Goal: Transaction & Acquisition: Purchase product/service

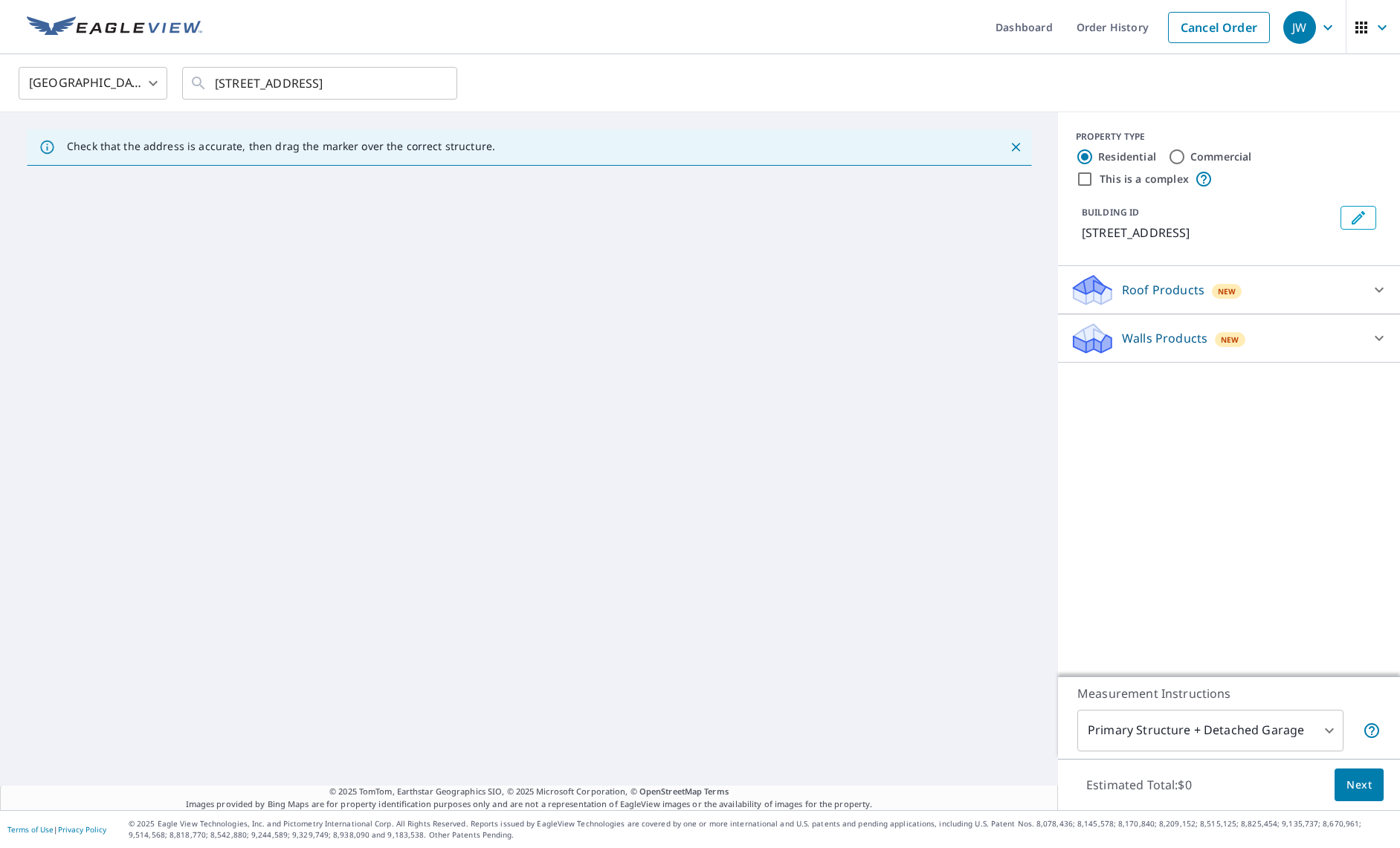
click at [1011, 146] on icon "Close" at bounding box center [1016, 147] width 9 height 9
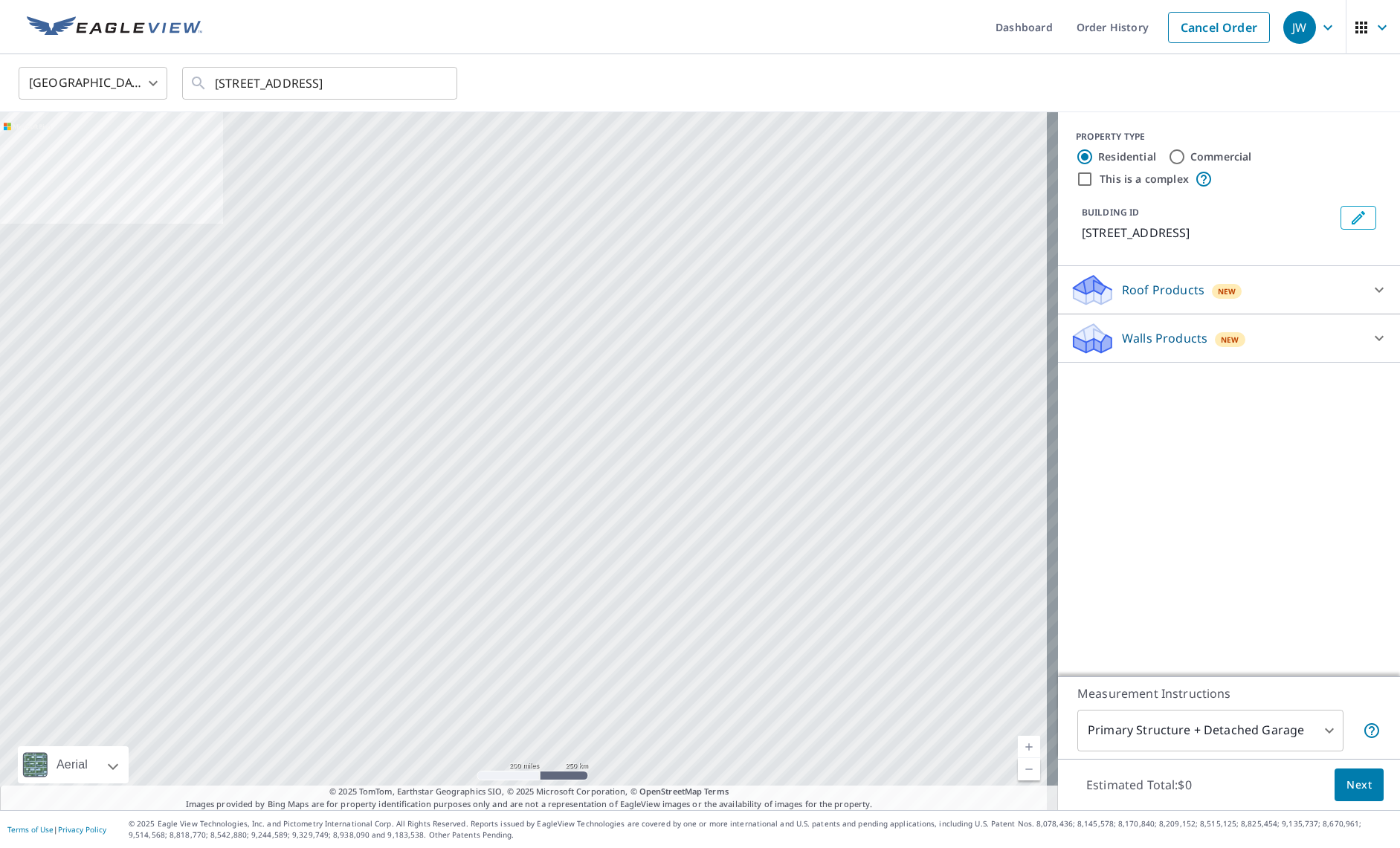
click at [1198, 444] on div "PROPERTY TYPE Residential Commercial This is a complex BUILDING ID [STREET_ADDR…" at bounding box center [1229, 394] width 342 height 564
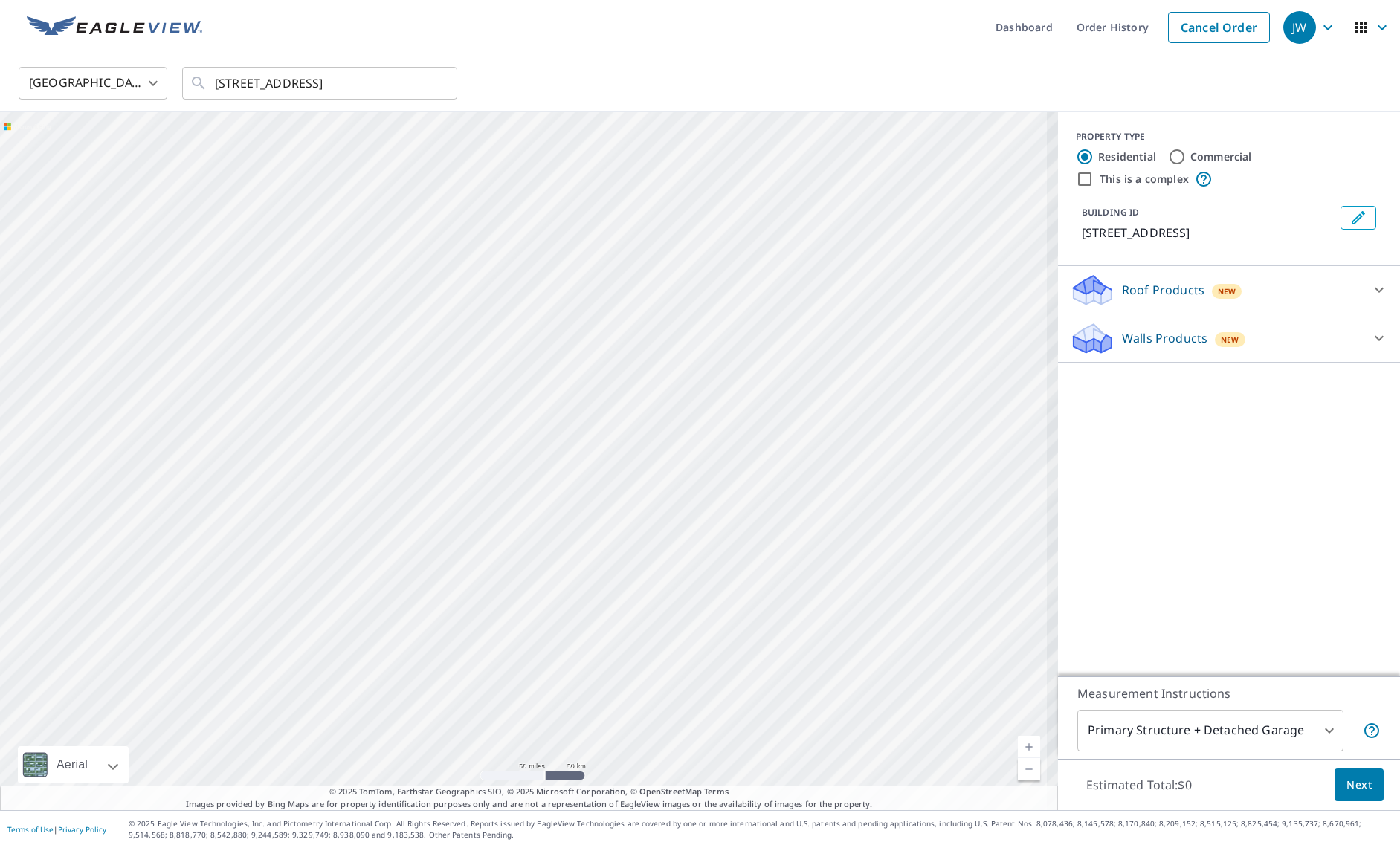
drag, startPoint x: 542, startPoint y: 286, endPoint x: 596, endPoint y: 461, distance: 183.1
click at [596, 461] on div at bounding box center [529, 461] width 1058 height 697
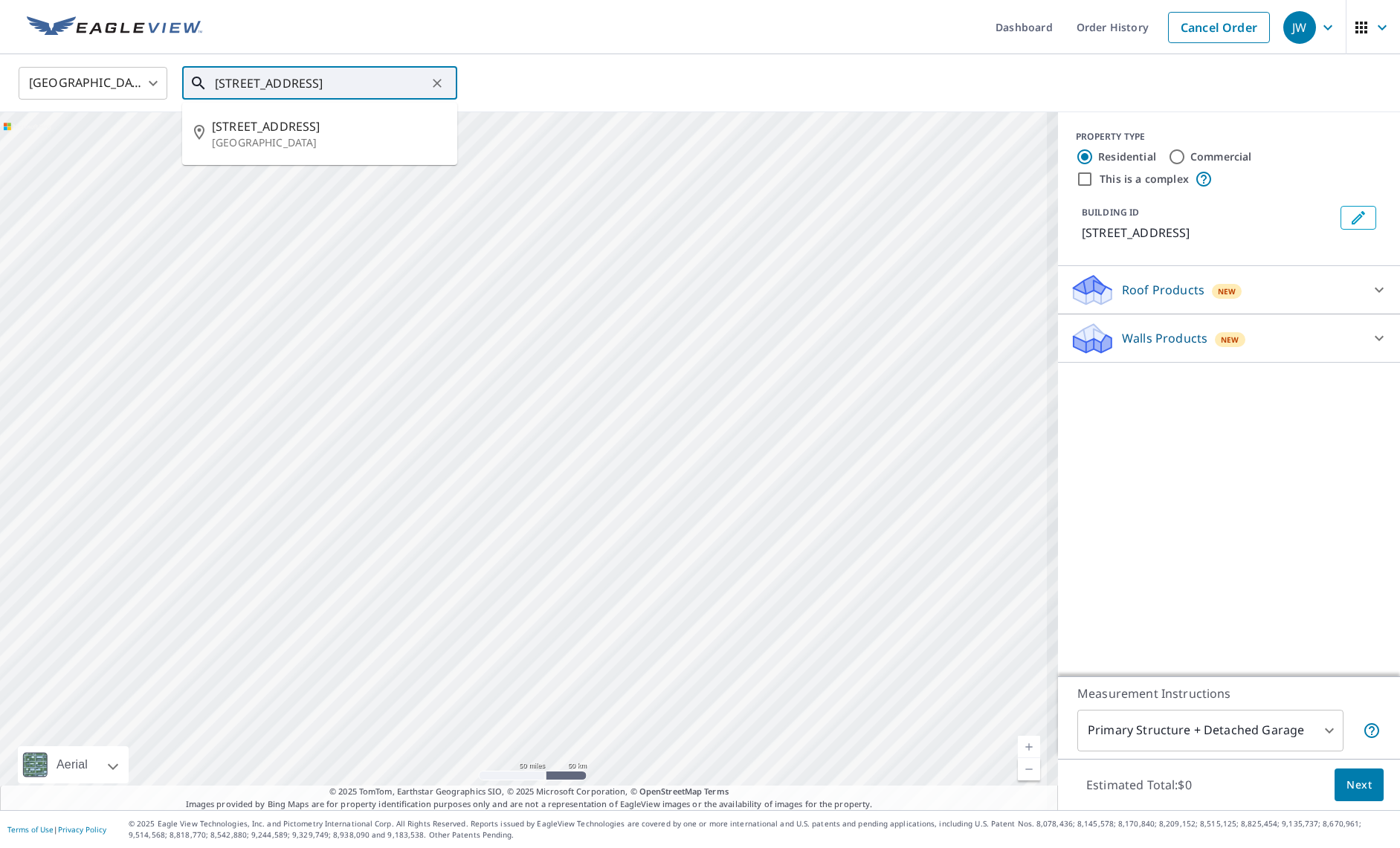
click at [424, 69] on input "[STREET_ADDRESS]" at bounding box center [321, 83] width 212 height 41
click at [312, 130] on span "[STREET_ADDRESS]" at bounding box center [329, 126] width 234 height 18
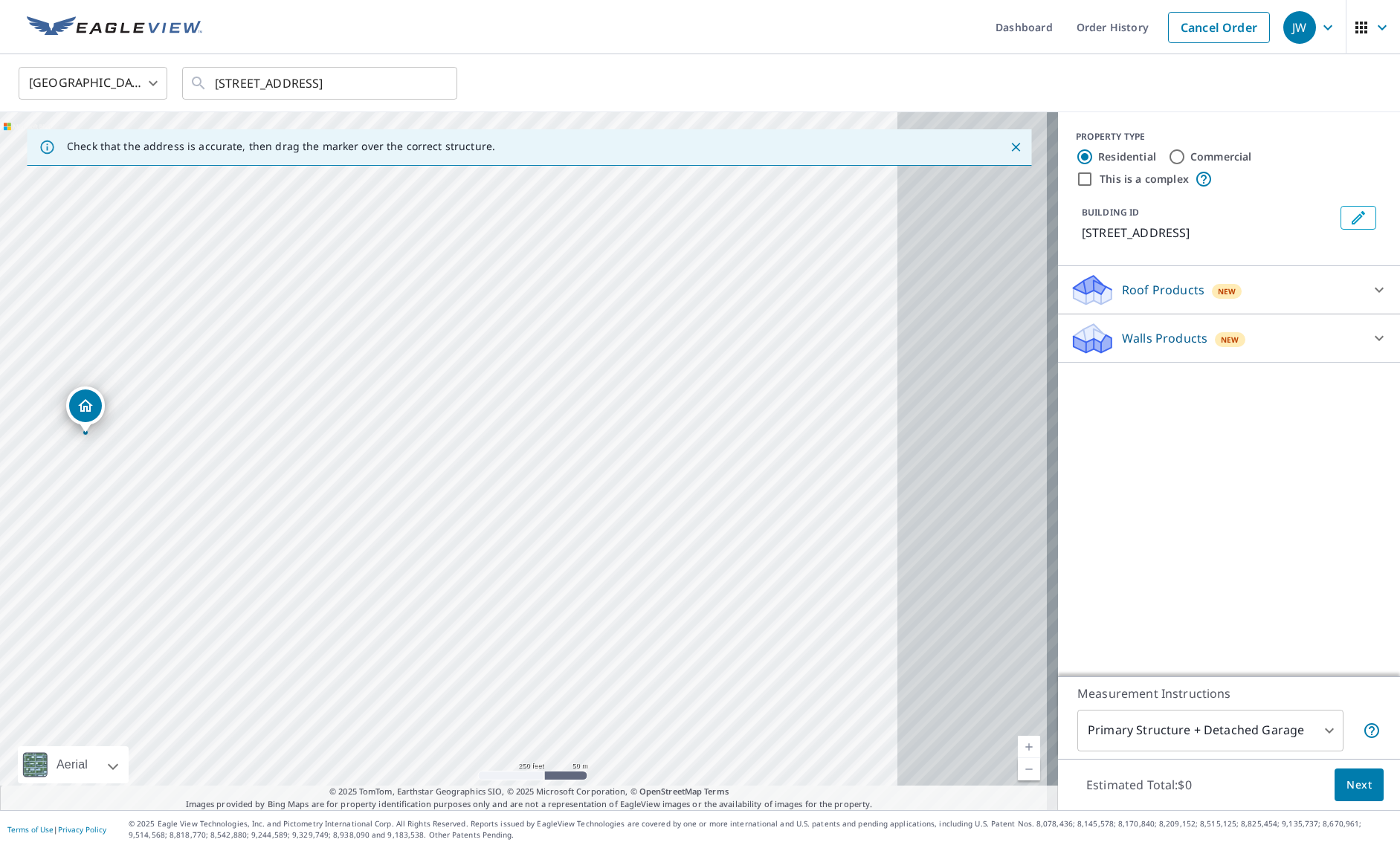
drag, startPoint x: 718, startPoint y: 535, endPoint x: 260, endPoint y: 500, distance: 459.3
click at [253, 503] on div "[STREET_ADDRESS]" at bounding box center [529, 461] width 1058 height 697
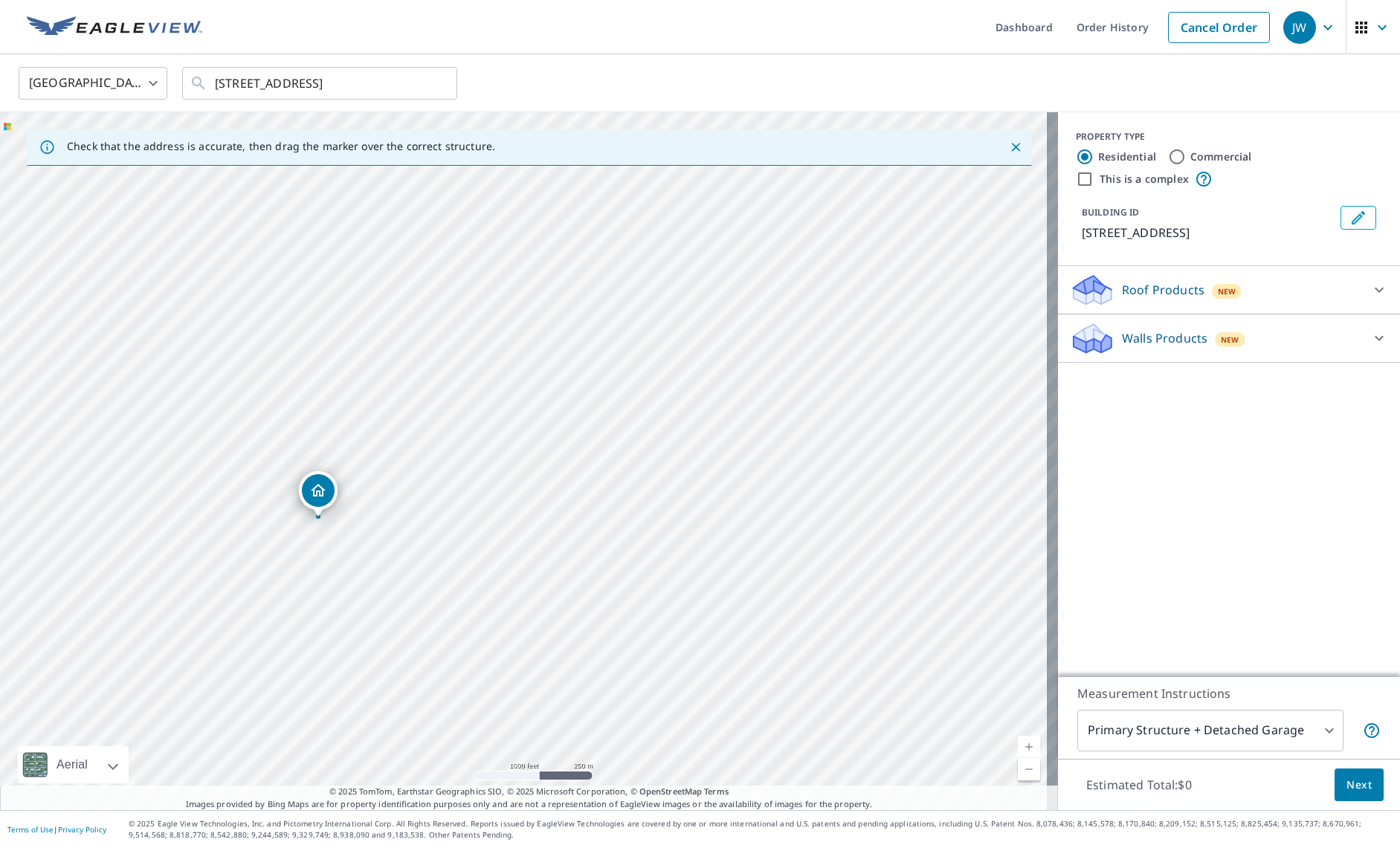
drag, startPoint x: 872, startPoint y: 481, endPoint x: 808, endPoint y: 525, distance: 77.7
click at [808, 525] on div "[STREET_ADDRESS]" at bounding box center [529, 461] width 1058 height 697
drag, startPoint x: 758, startPoint y: 342, endPoint x: 629, endPoint y: 372, distance: 132.4
click at [630, 372] on div "[STREET_ADDRESS]" at bounding box center [529, 461] width 1058 height 697
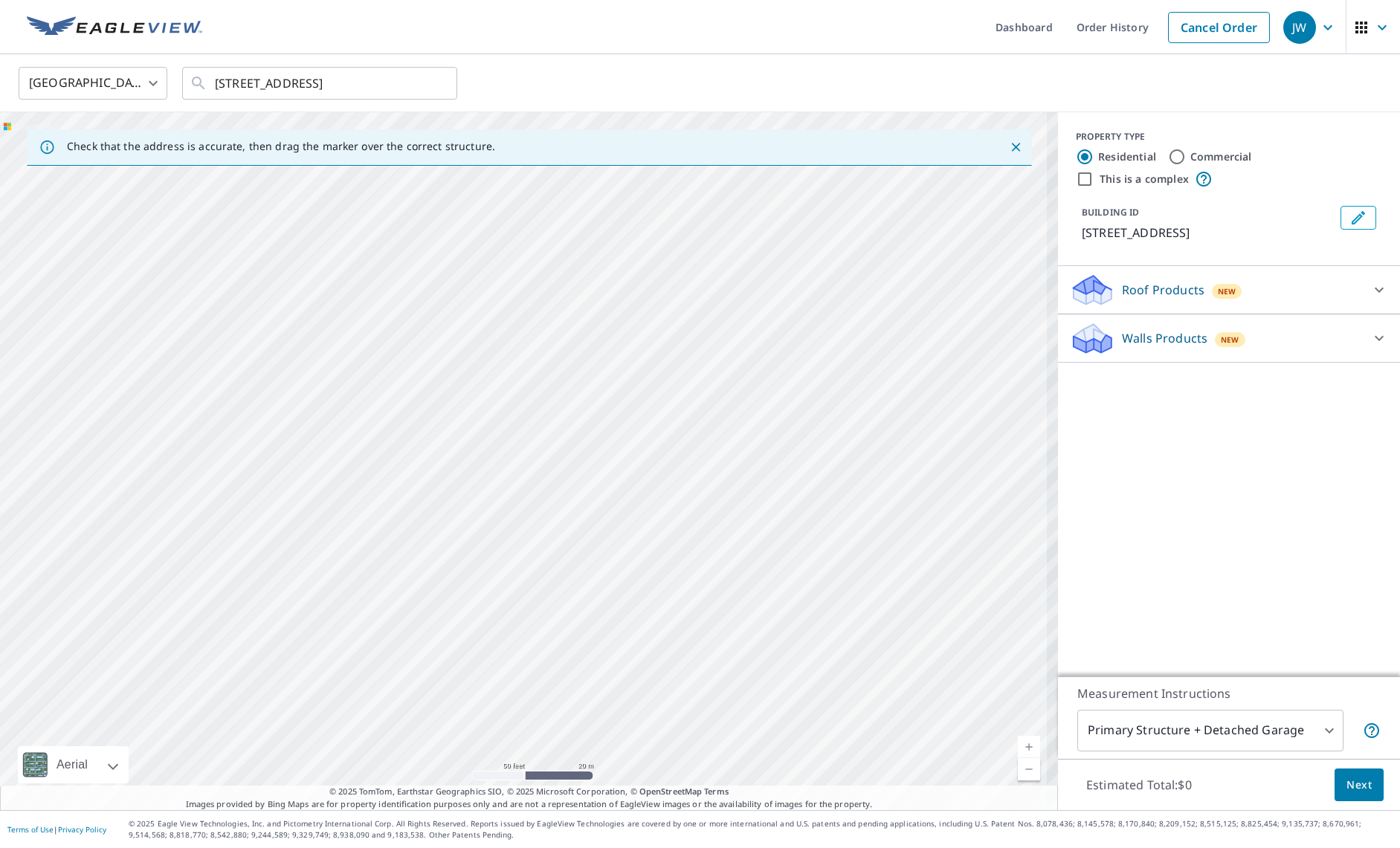
drag, startPoint x: 513, startPoint y: 328, endPoint x: 641, endPoint y: 535, distance: 243.4
click at [642, 535] on div "[STREET_ADDRESS]" at bounding box center [529, 461] width 1058 height 697
click at [569, 455] on div "[STREET_ADDRESS]" at bounding box center [529, 461] width 1058 height 697
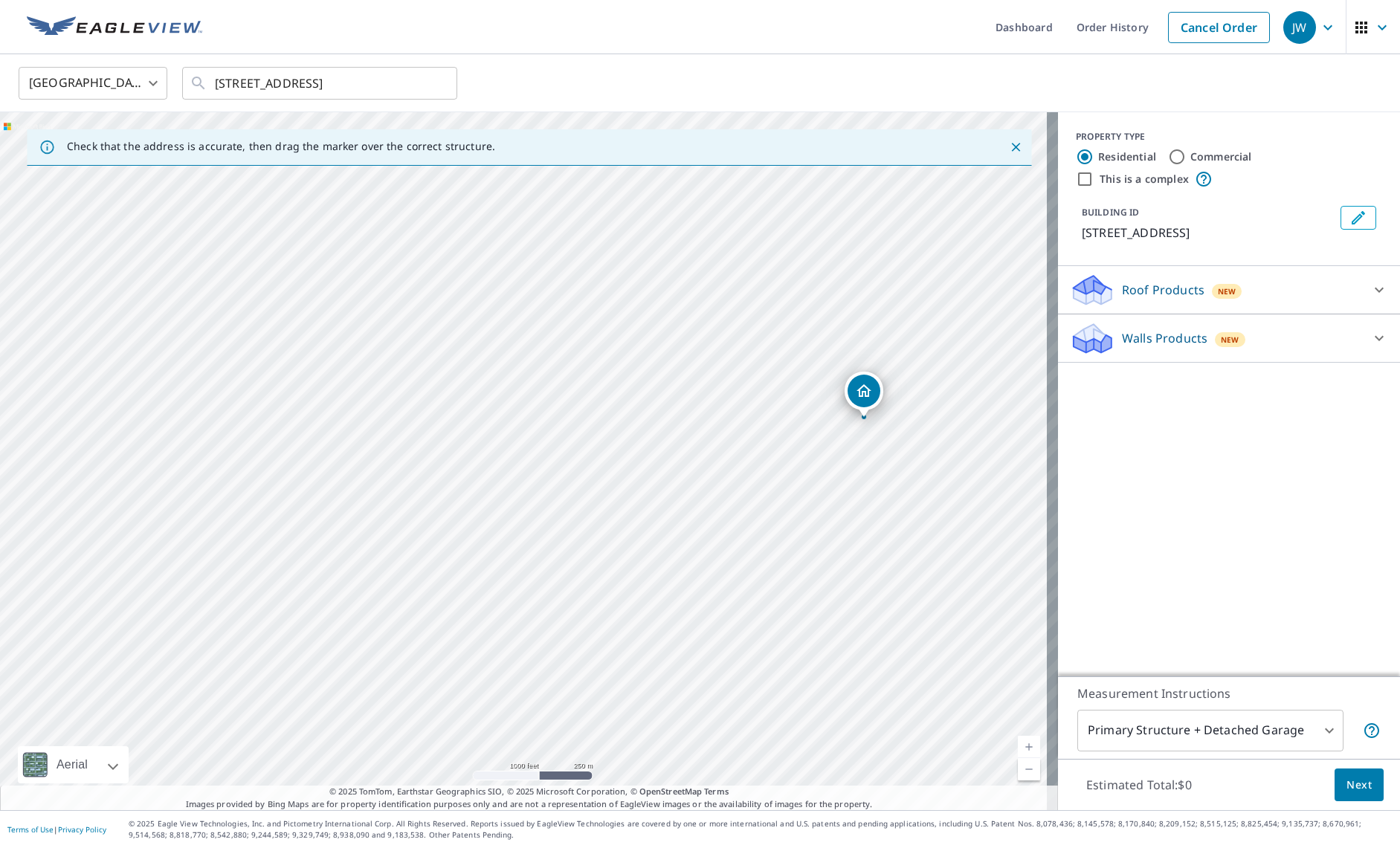
drag, startPoint x: 623, startPoint y: 426, endPoint x: 864, endPoint y: 392, distance: 243.4
click at [1205, 347] on icon at bounding box center [1378, 338] width 18 height 18
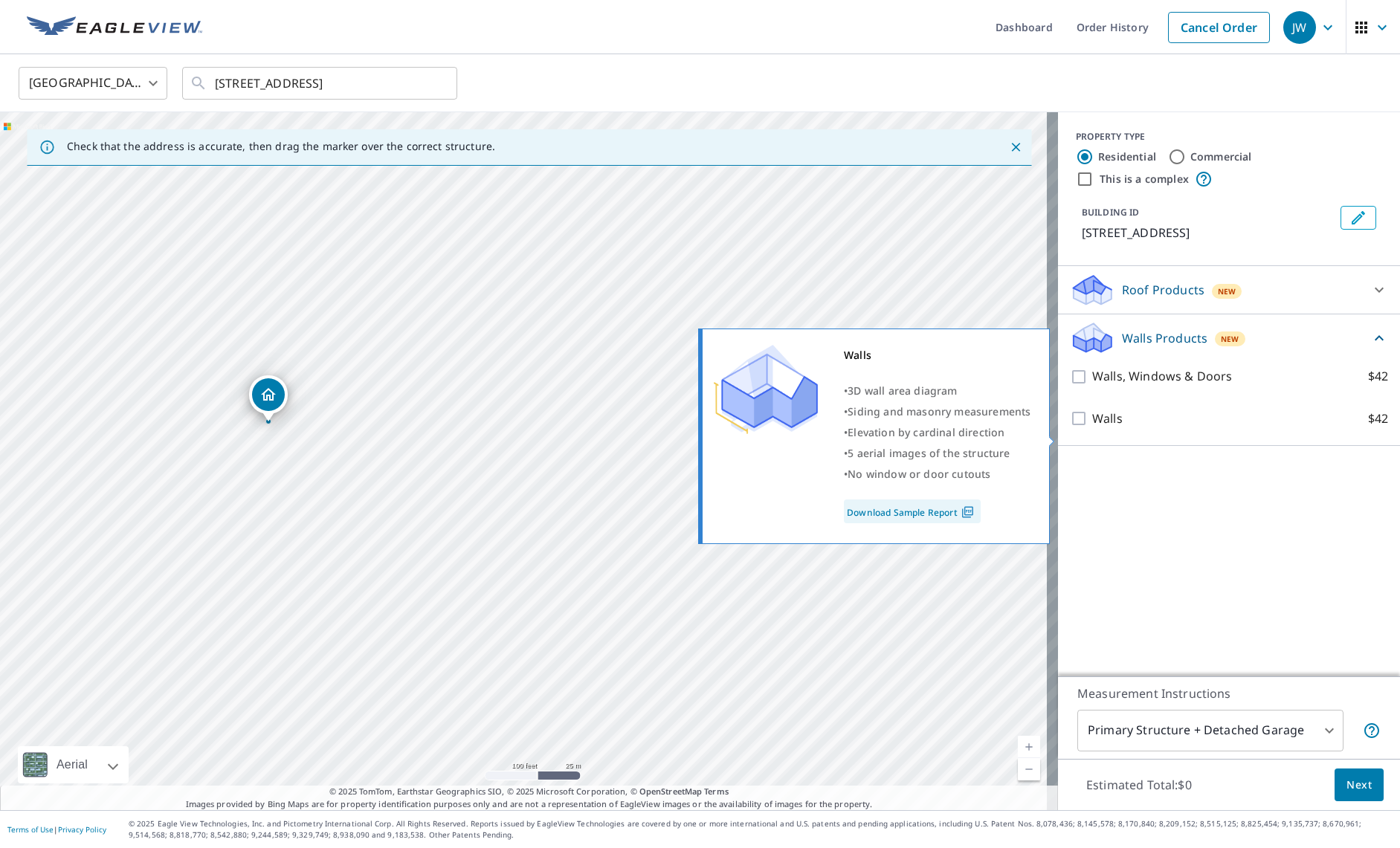
click at [1070, 427] on input "Walls $42" at bounding box center [1080, 418] width 22 height 18
checkbox input "true"
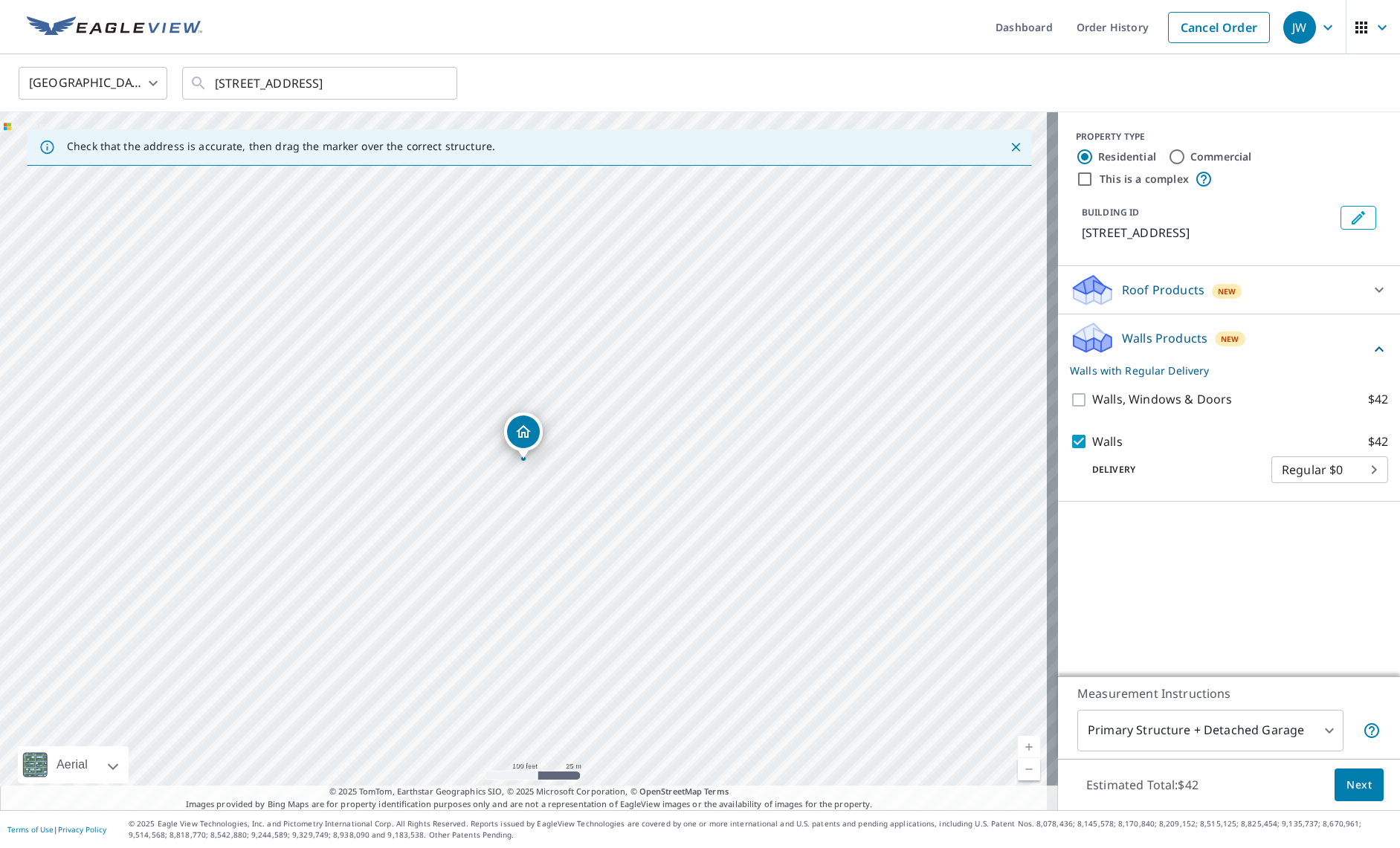
click at [1205, 299] on icon at bounding box center [1378, 290] width 18 height 18
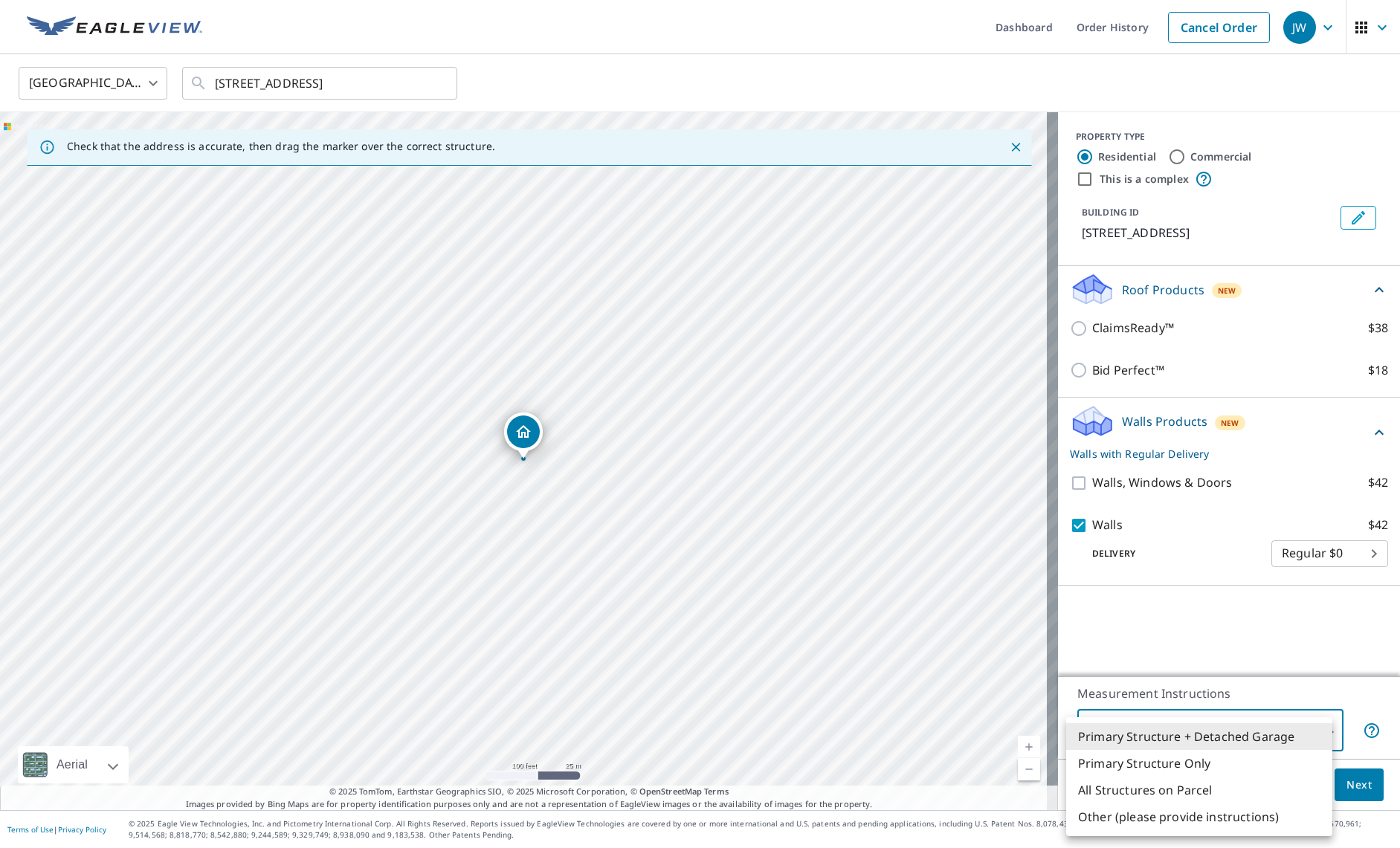
click at [1205, 734] on body "JW JW Dashboard Order History Cancel Order [GEOGRAPHIC_DATA] [GEOGRAPHIC_DATA] …" at bounding box center [700, 424] width 1400 height 848
click at [1175, 772] on li "Primary Structure Only" at bounding box center [1199, 763] width 266 height 27
type input "2"
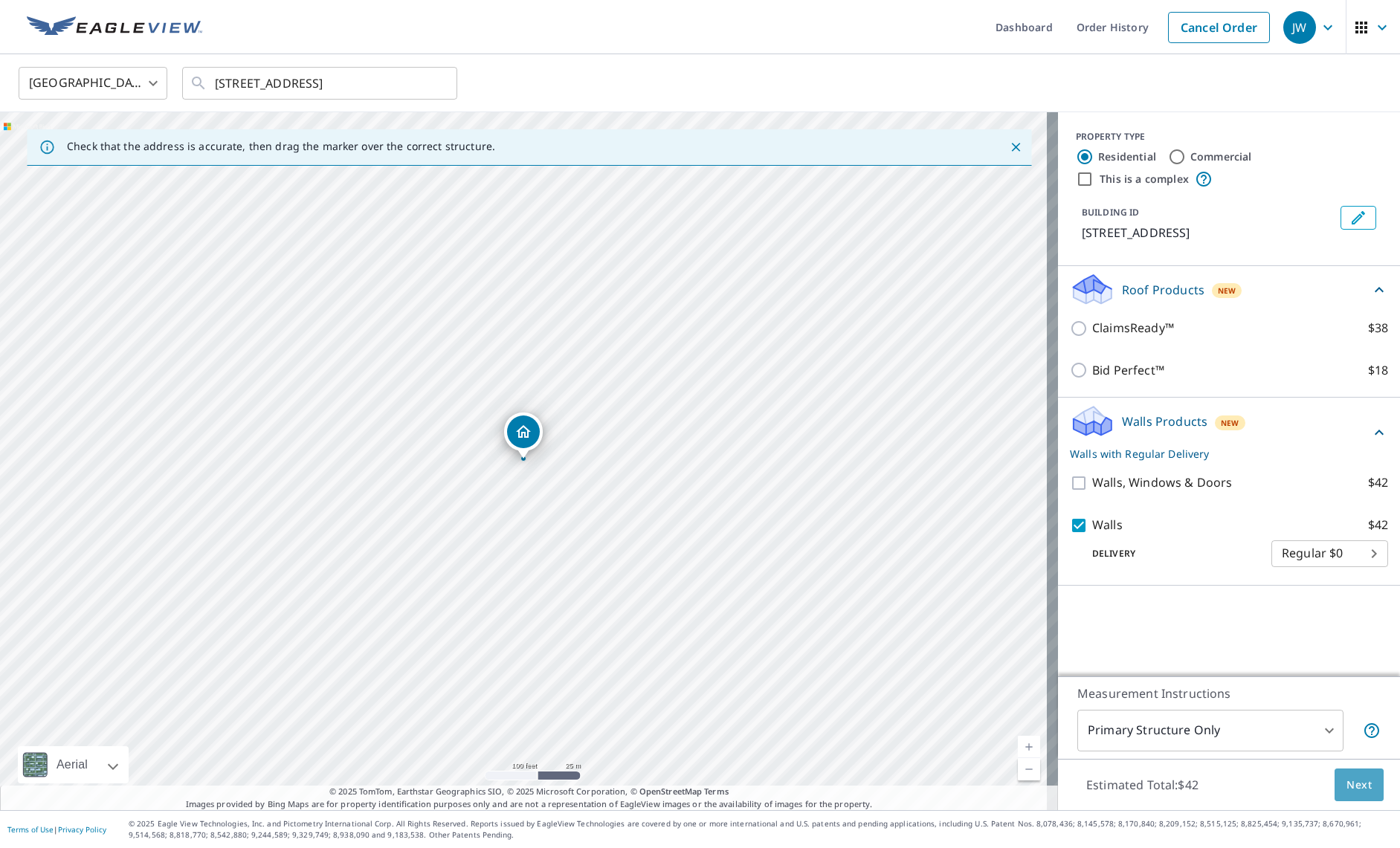
click at [1205, 790] on span "Next" at bounding box center [1359, 785] width 25 height 18
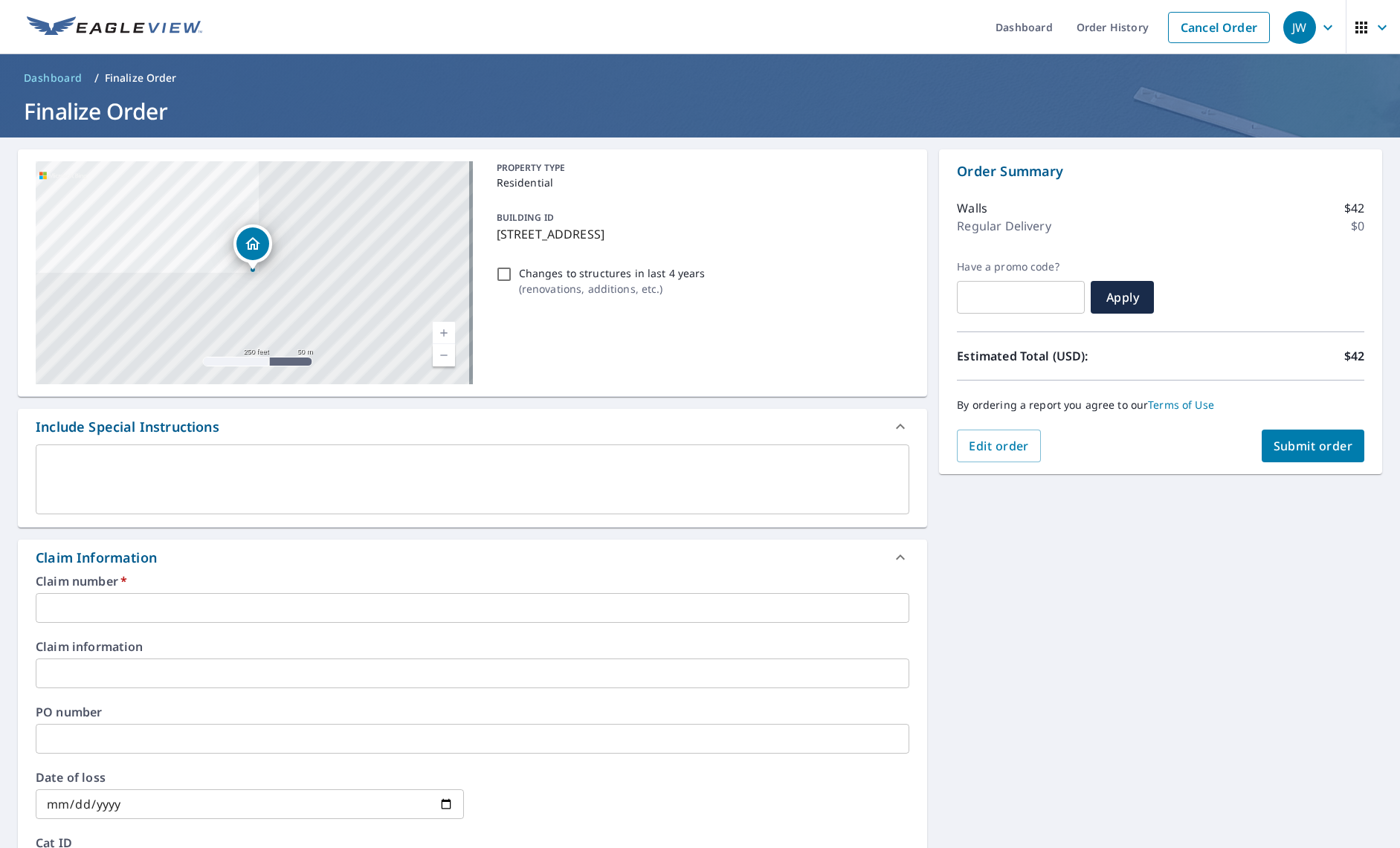
click at [122, 618] on input "text" at bounding box center [472, 608] width 874 height 30
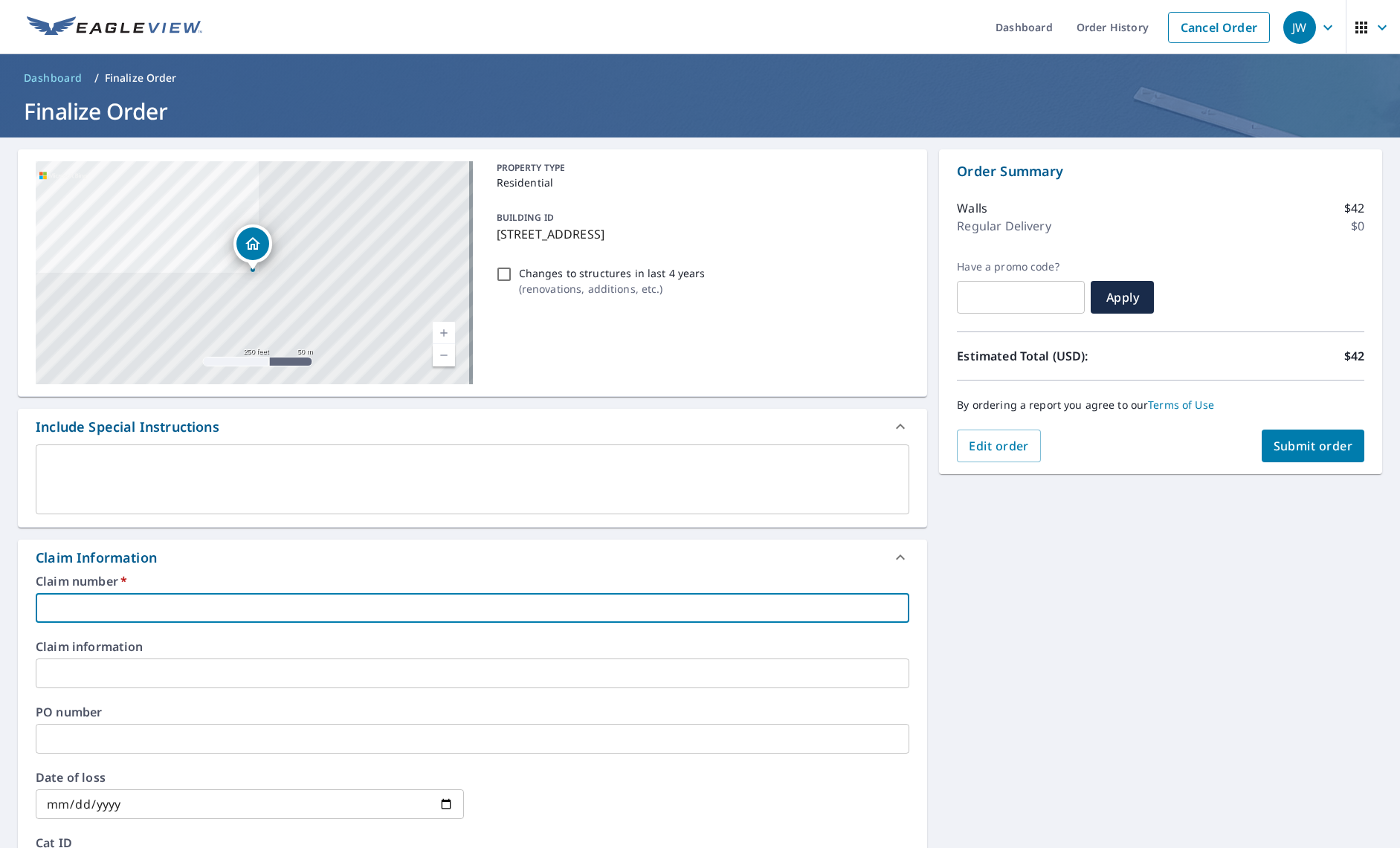
click at [84, 605] on input "text" at bounding box center [472, 608] width 874 height 30
paste input "402091005"
type input "402091005"
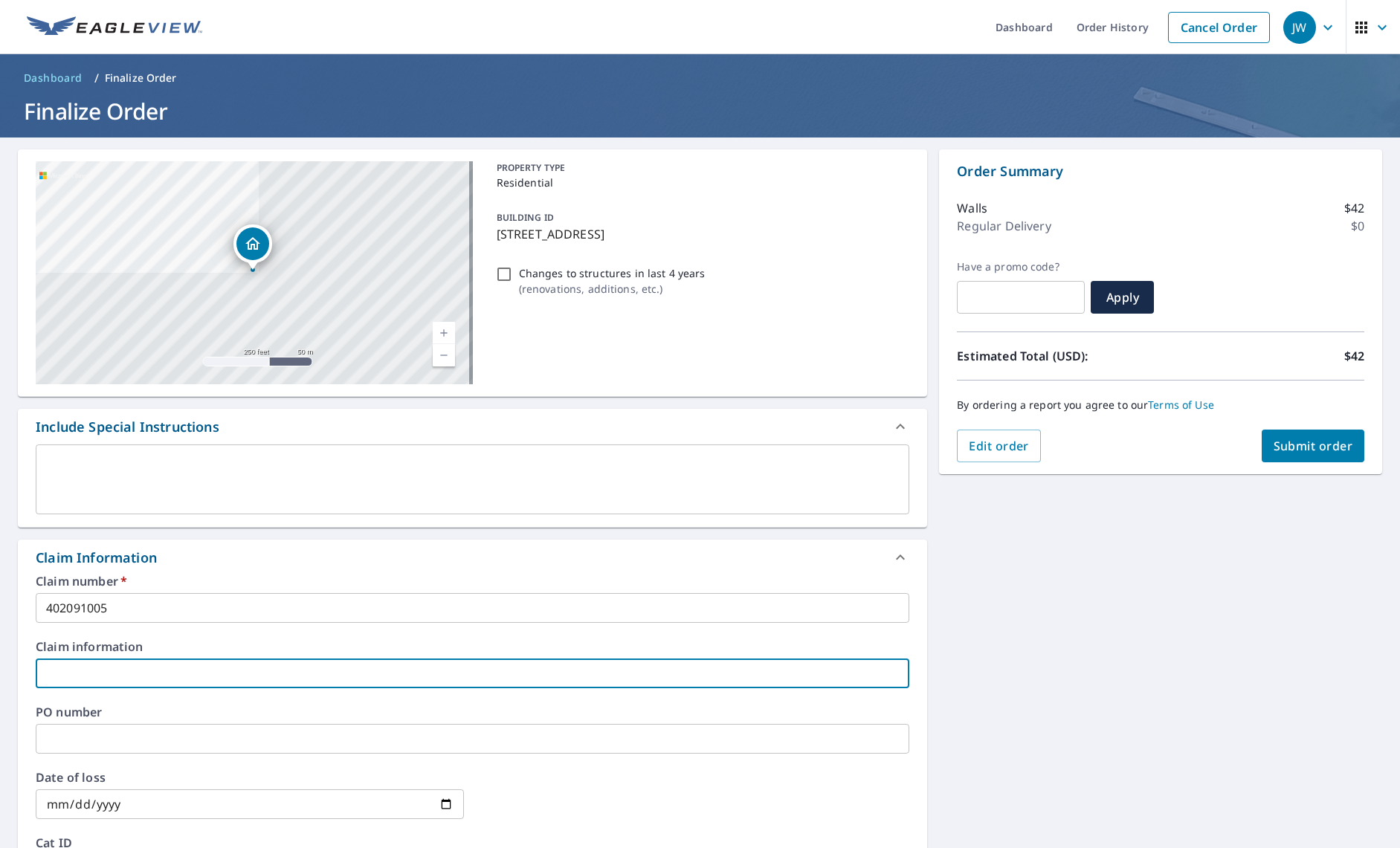
click at [81, 670] on input "text" at bounding box center [472, 673] width 874 height 30
click at [80, 676] on input "text" at bounding box center [472, 673] width 874 height 30
paste input "[PERSON_NAME] & [PERSON_NAME]"
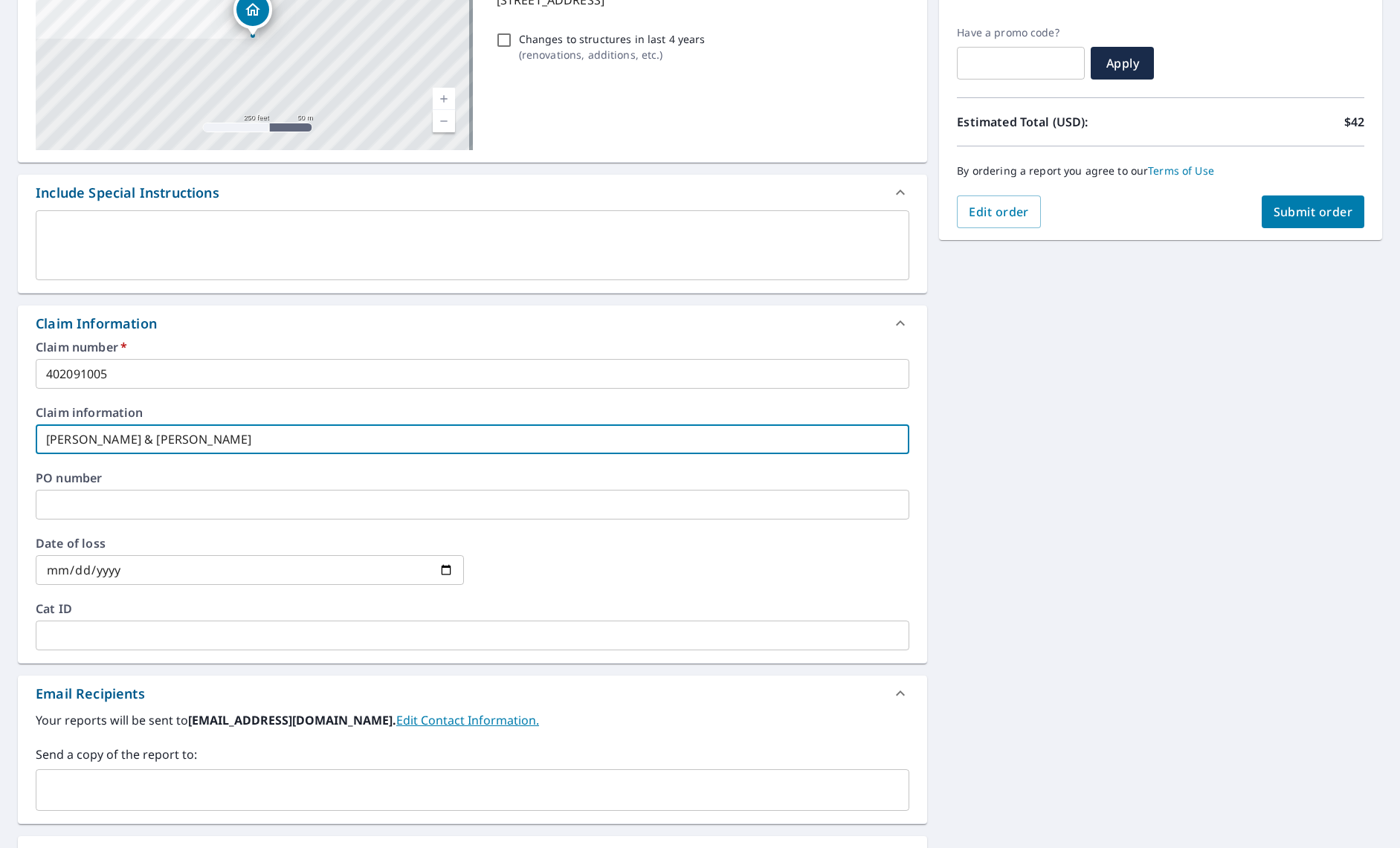
scroll to position [372, 0]
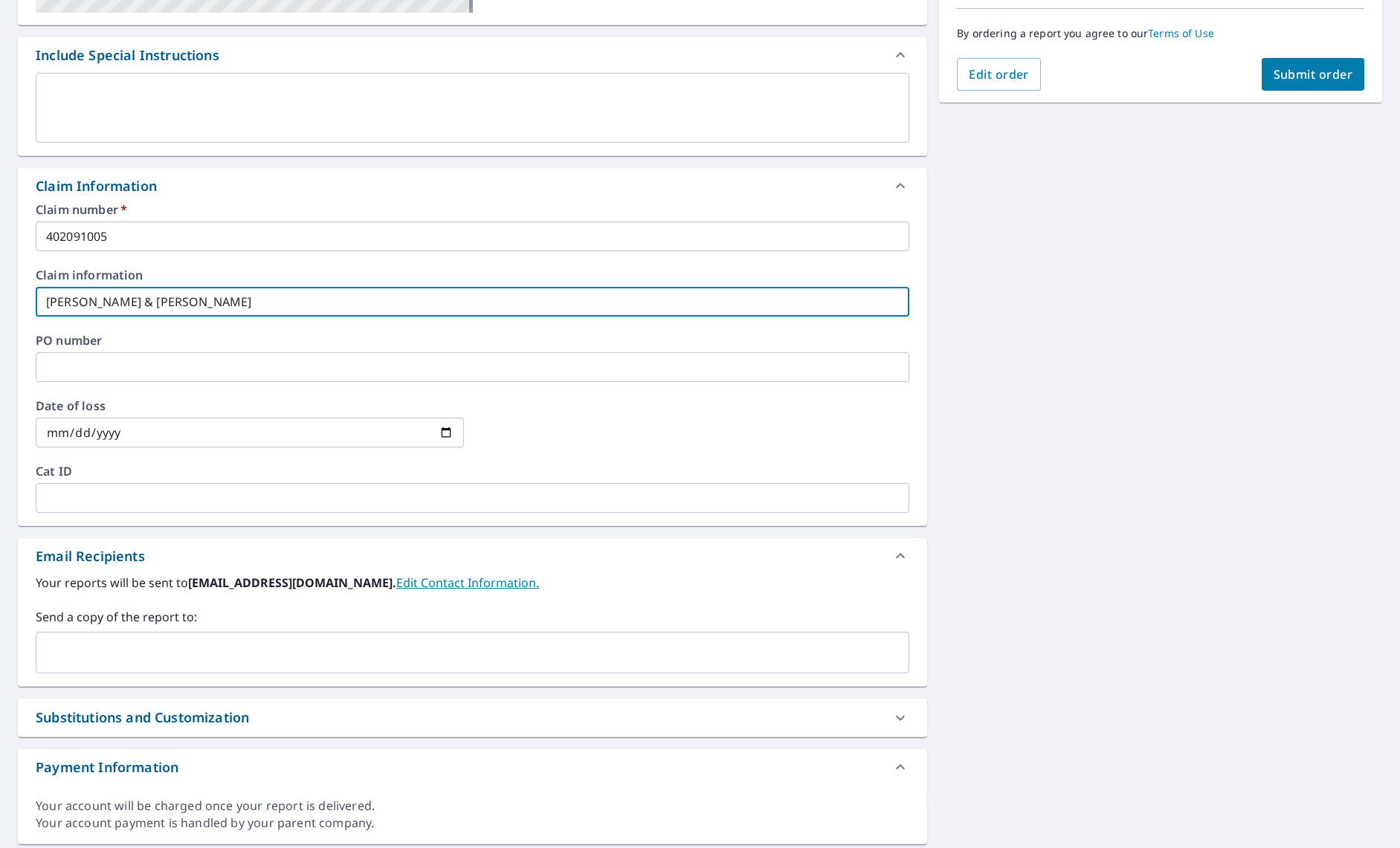
type input "[PERSON_NAME] & [PERSON_NAME]"
click at [111, 434] on input "date" at bounding box center [249, 432] width 428 height 30
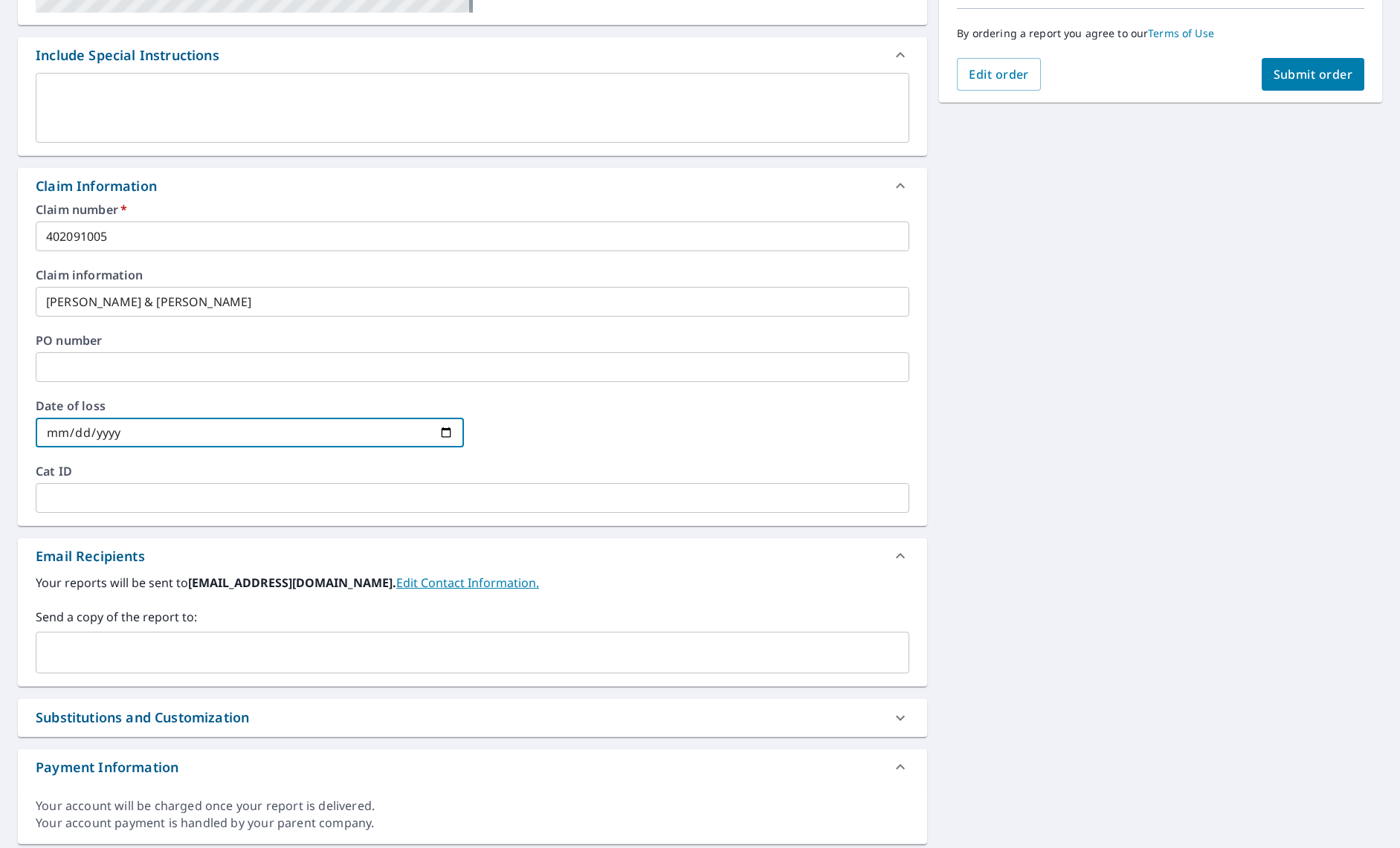
drag, startPoint x: 158, startPoint y: 426, endPoint x: 272, endPoint y: 425, distance: 114.0
click at [162, 426] on input "date" at bounding box center [249, 432] width 428 height 30
click at [444, 433] on input "date" at bounding box center [249, 432] width 428 height 30
type input "[DATE]"
click at [87, 497] on input "text" at bounding box center [472, 498] width 874 height 30
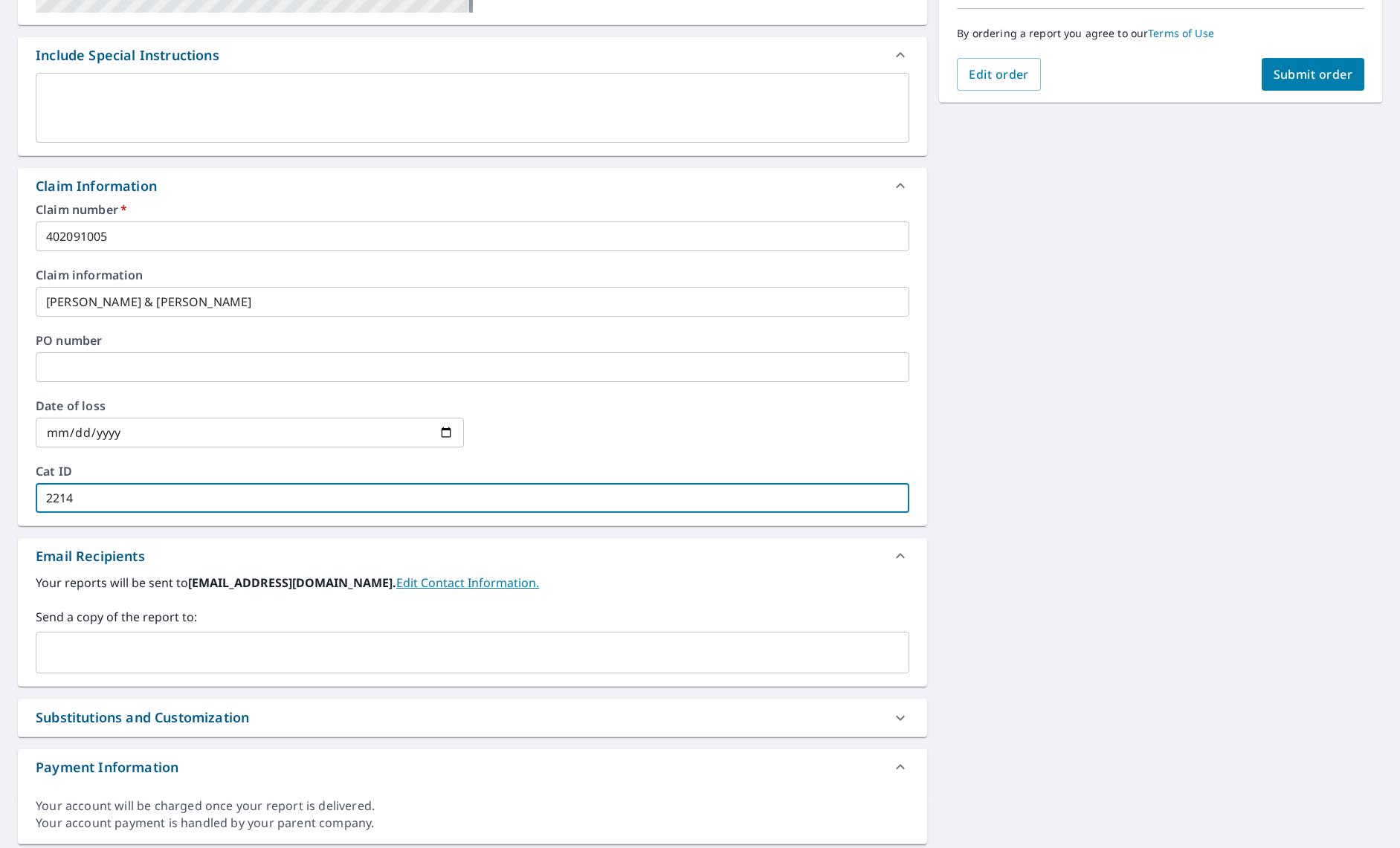
type input "2214"
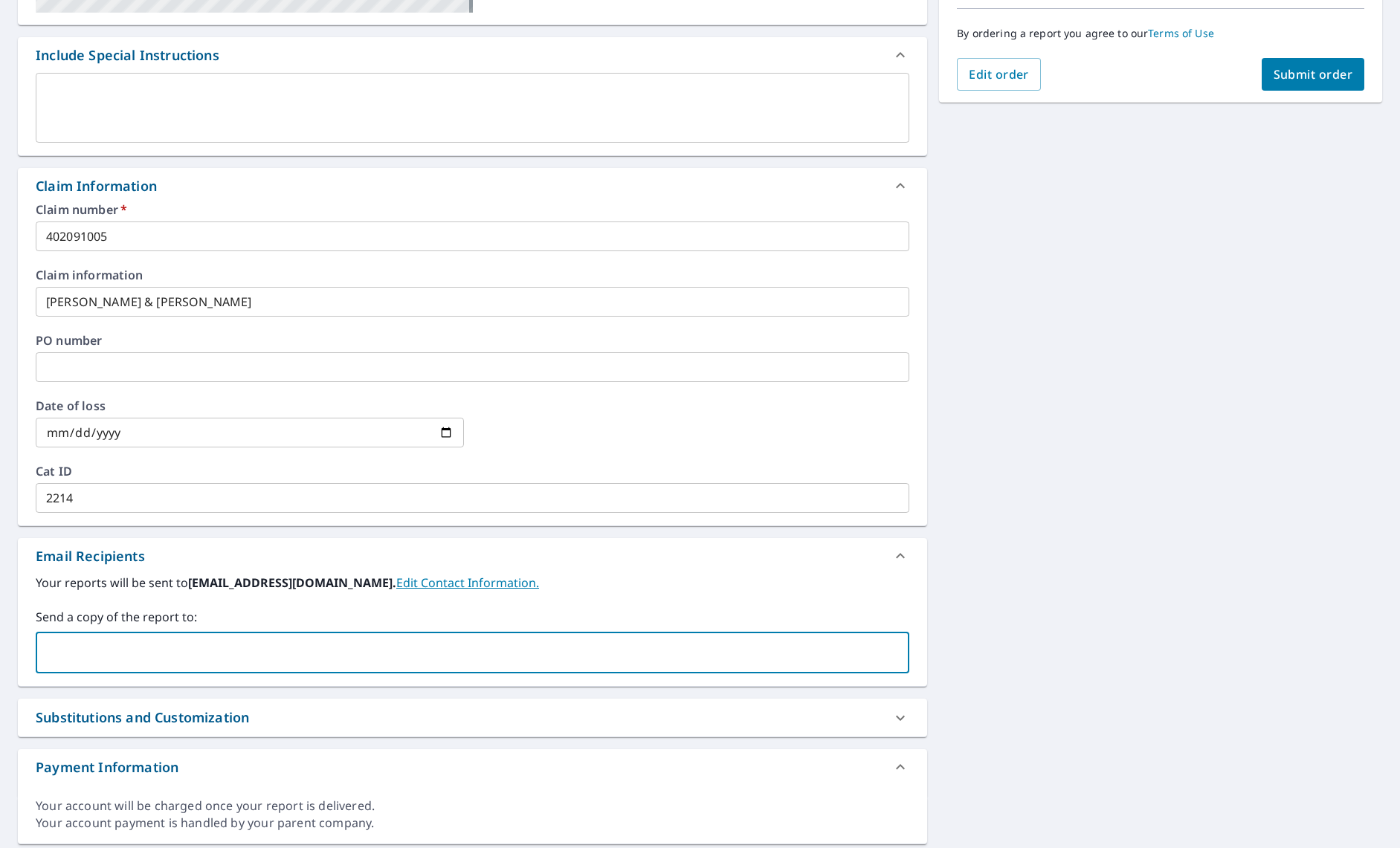
click at [102, 647] on input "text" at bounding box center [461, 652] width 838 height 28
paste input "[EMAIL_ADDRESS][DOMAIN_NAME]"
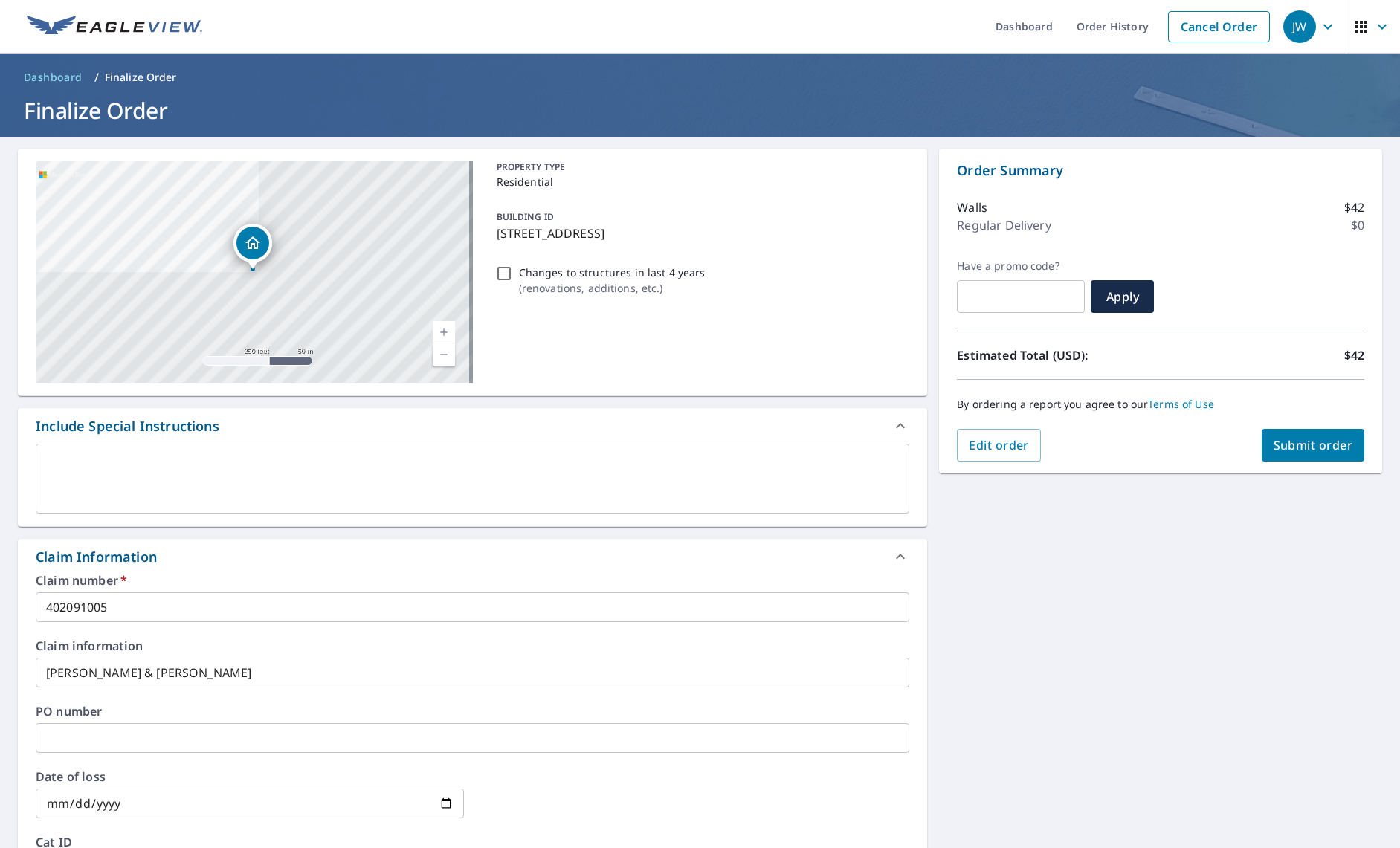
scroll to position [0, 0]
type input "[EMAIL_ADDRESS][DOMAIN_NAME]"
click at [1205, 446] on span "Submit order" at bounding box center [1313, 446] width 80 height 16
click at [1205, 449] on span "Submit order" at bounding box center [1313, 446] width 80 height 16
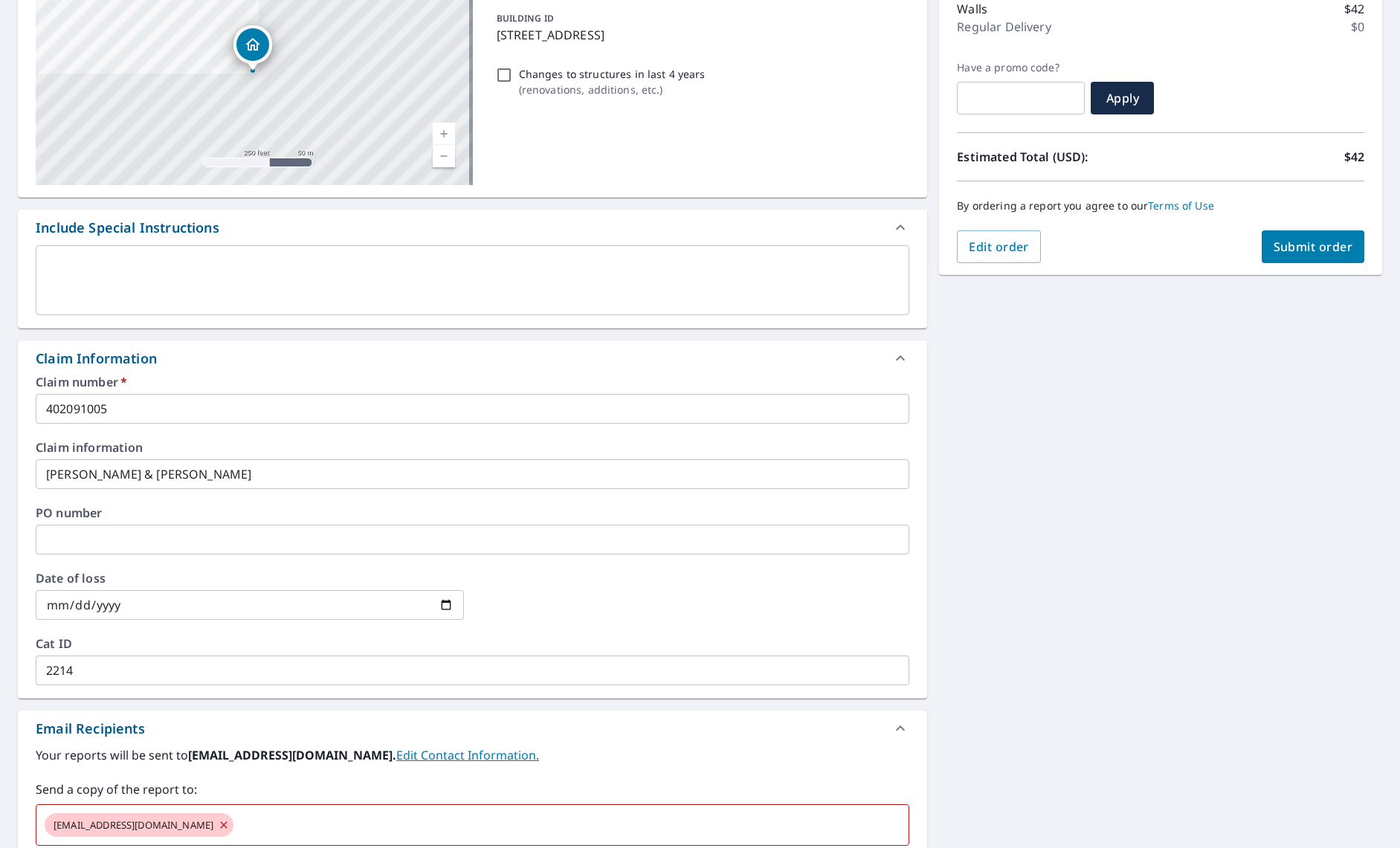
scroll to position [439, 0]
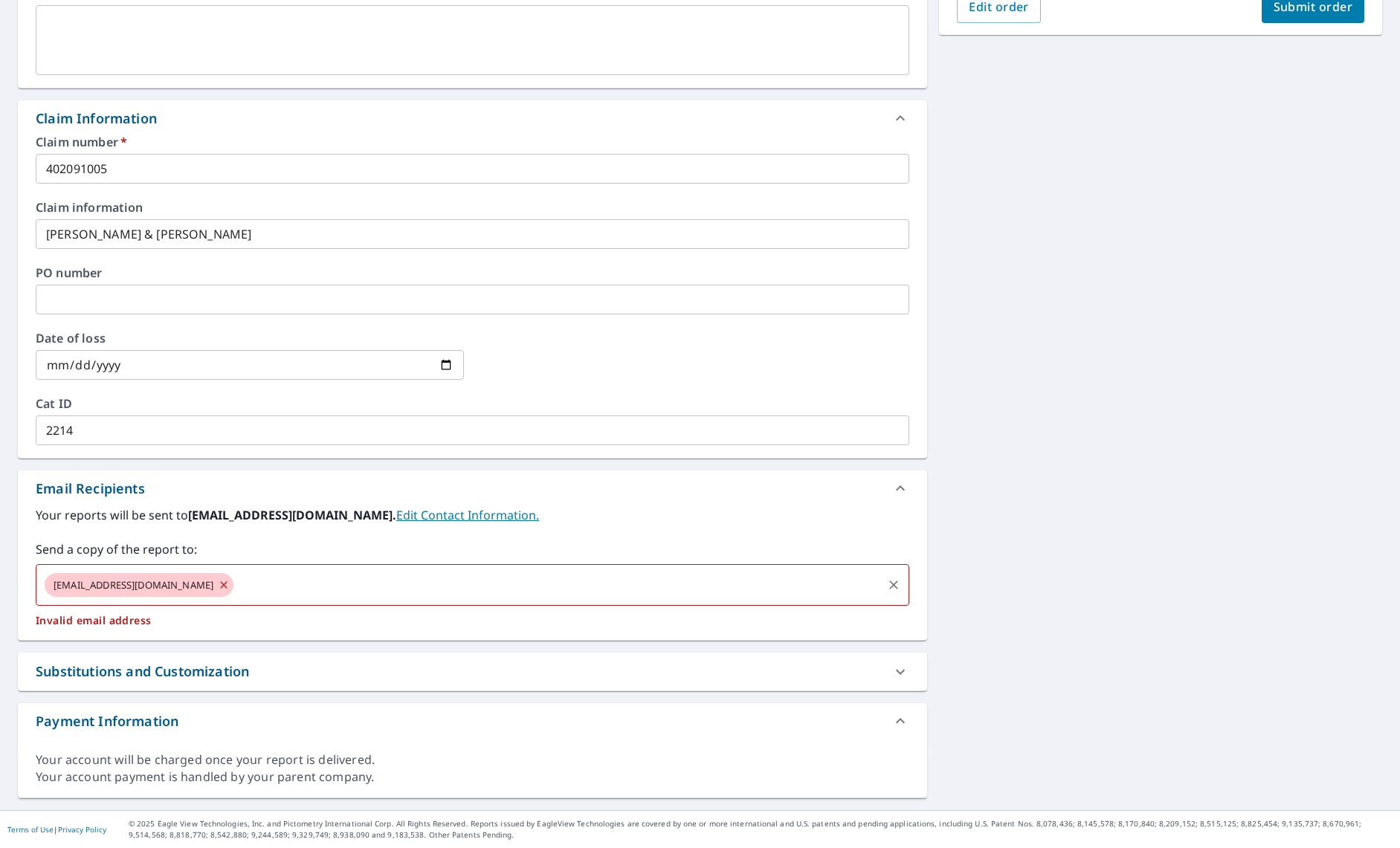
click at [236, 589] on input "text" at bounding box center [558, 585] width 645 height 28
click at [236, 588] on input "text" at bounding box center [558, 585] width 645 height 28
drag, startPoint x: 201, startPoint y: 582, endPoint x: 16, endPoint y: 587, distance: 185.1
click at [16, 587] on div "[STREET_ADDRESS] A standard road map Aerial A detailed look from above Labels L…" at bounding box center [700, 253] width 1400 height 1111
click at [236, 583] on input "text" at bounding box center [558, 585] width 645 height 28
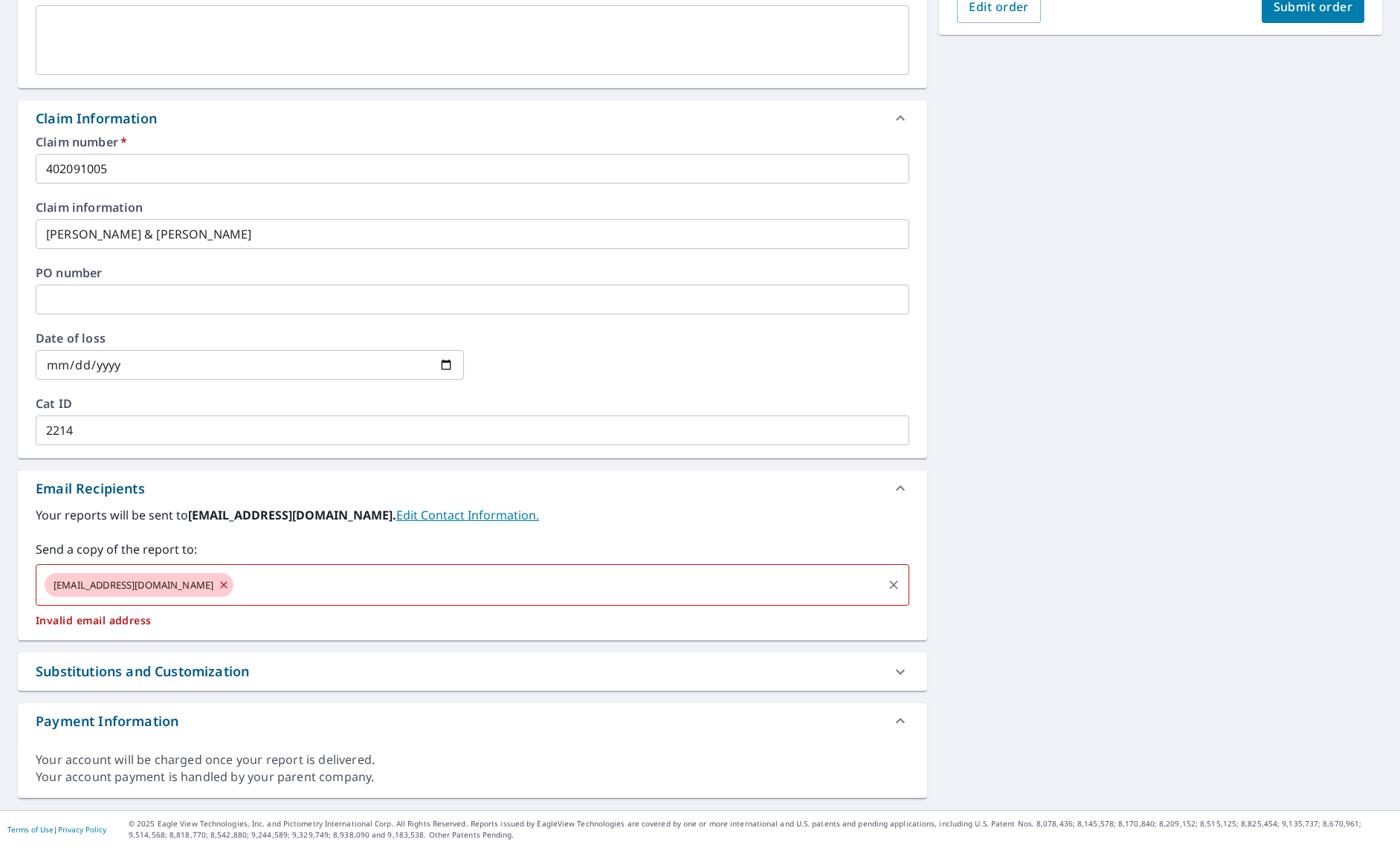
click at [297, 584] on input "text" at bounding box center [558, 585] width 645 height 28
click at [217, 581] on icon at bounding box center [223, 585] width 12 height 16
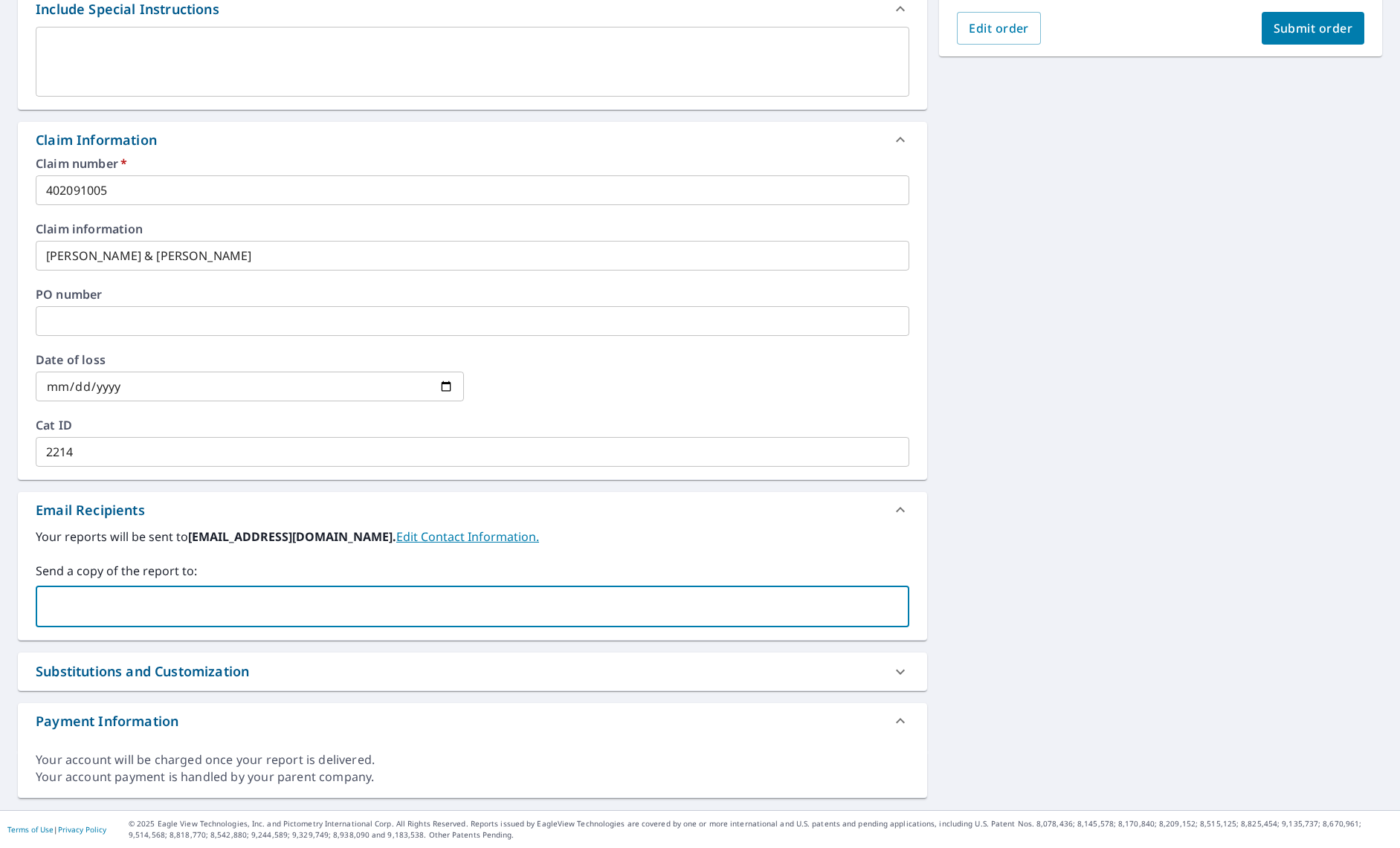
scroll to position [418, 0]
paste input "[EMAIL_ADDRESS][DOMAIN_NAME]"
type input "[EMAIL_ADDRESS][DOMAIN_NAME]"
click at [1205, 39] on button "Submit order" at bounding box center [1313, 28] width 103 height 33
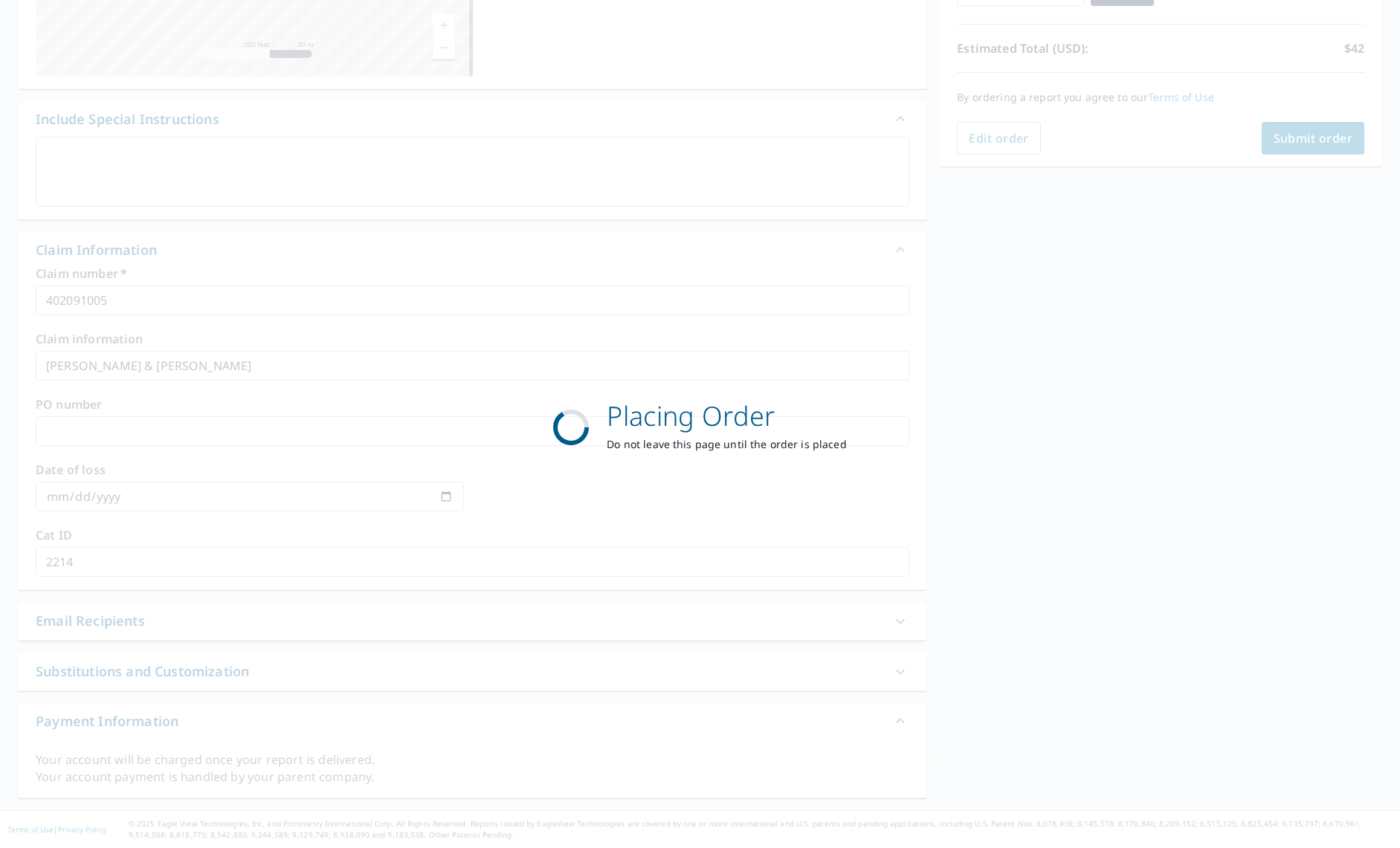
scroll to position [308, 0]
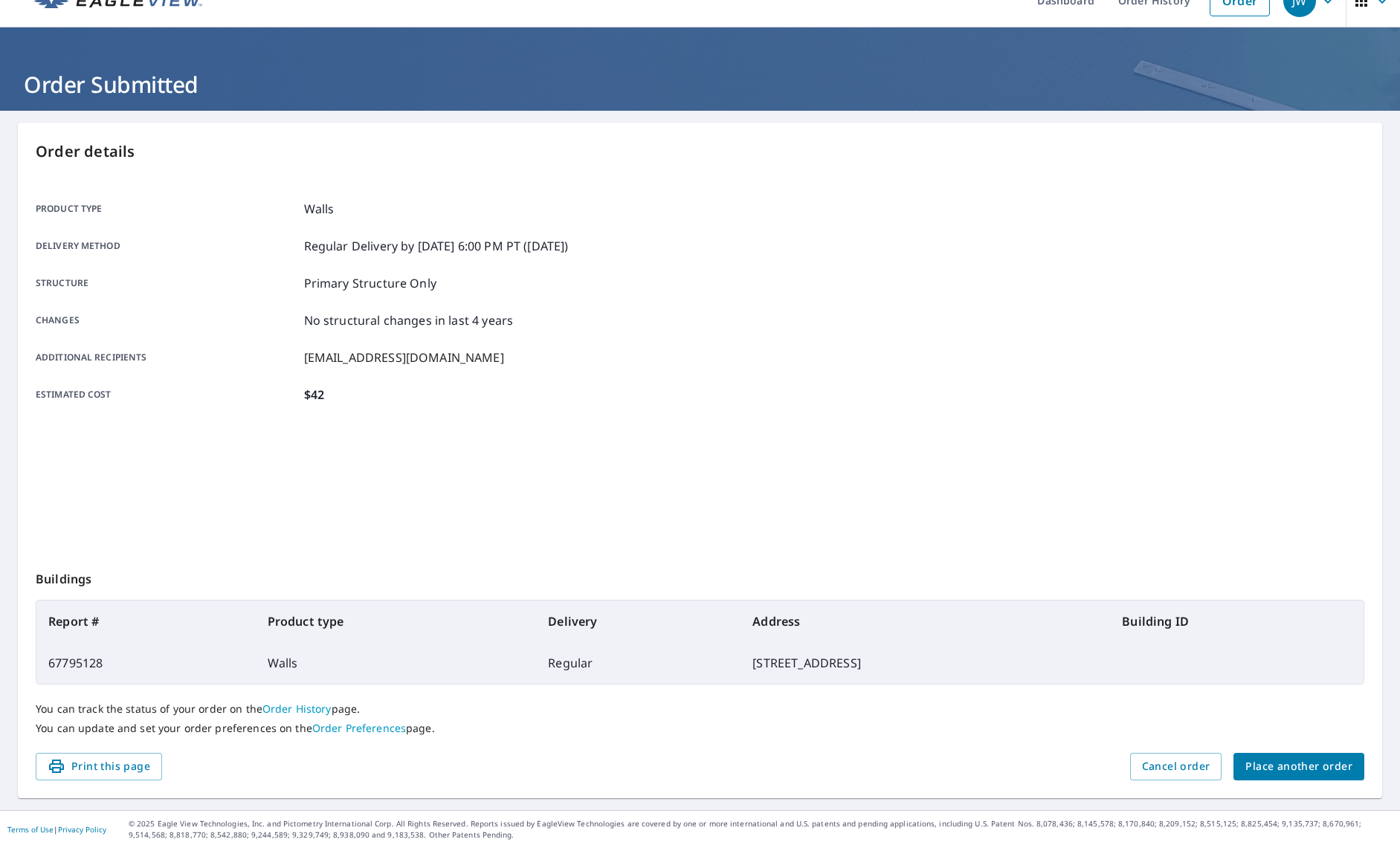
scroll to position [27, 0]
